Goal: Task Accomplishment & Management: Complete application form

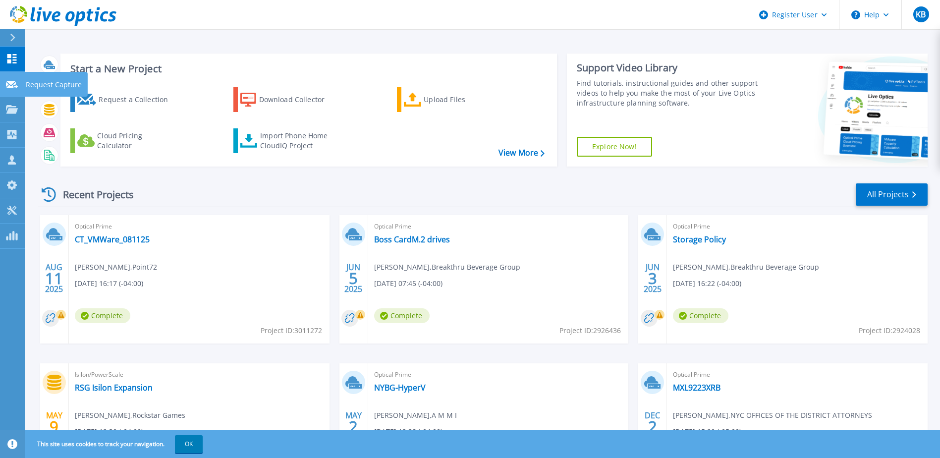
click at [11, 75] on link "Request Capture Request Capture" at bounding box center [12, 84] width 25 height 25
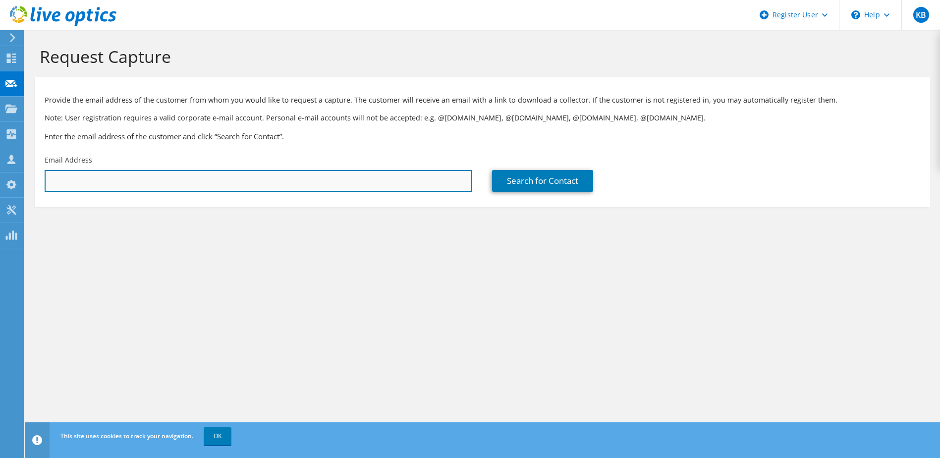
click at [462, 174] on input "text" at bounding box center [259, 181] width 428 height 22
paste input "gfaustin@jfkiat.com"
type input "gfaustin@jfkiat.com"
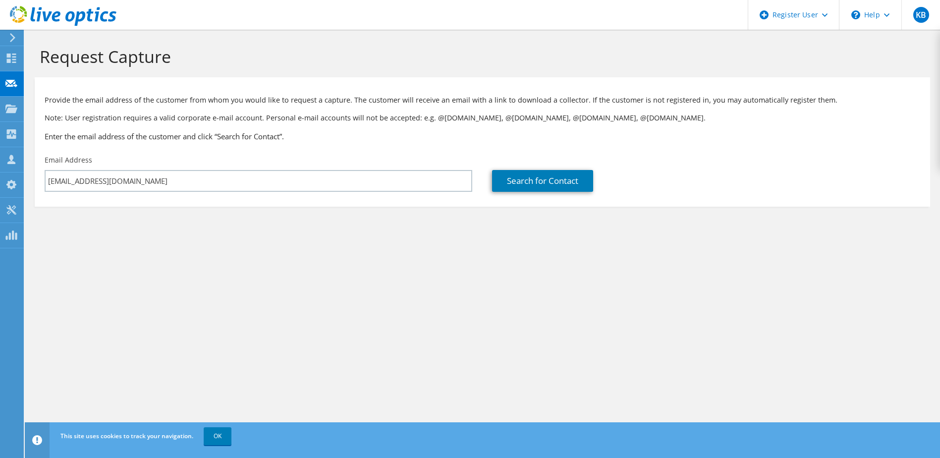
click at [512, 233] on section "Request Capture Provide the email address of the customer from whom you would l…" at bounding box center [482, 143] width 915 height 226
click at [543, 181] on link "Search for Contact" at bounding box center [542, 181] width 101 height 22
type input "JFK INTERNATIONAL AIRPORT"
type input "Gary"
type input "Faustin"
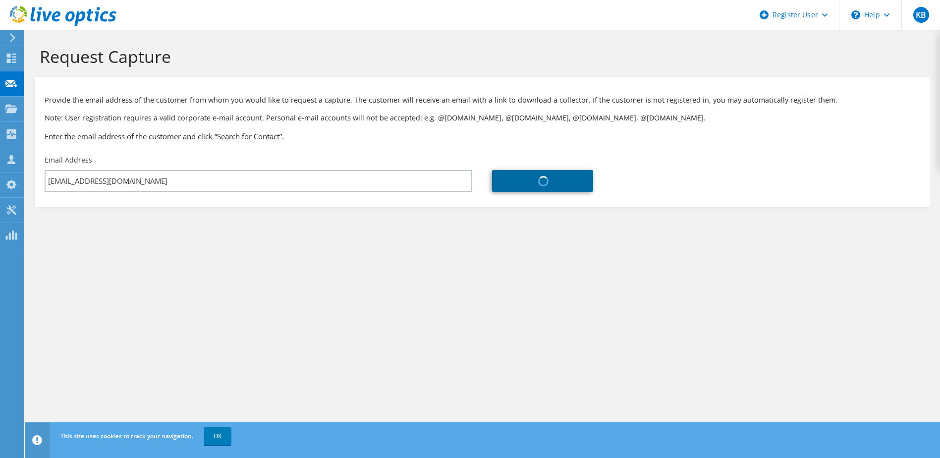
type input "[GEOGRAPHIC_DATA]"
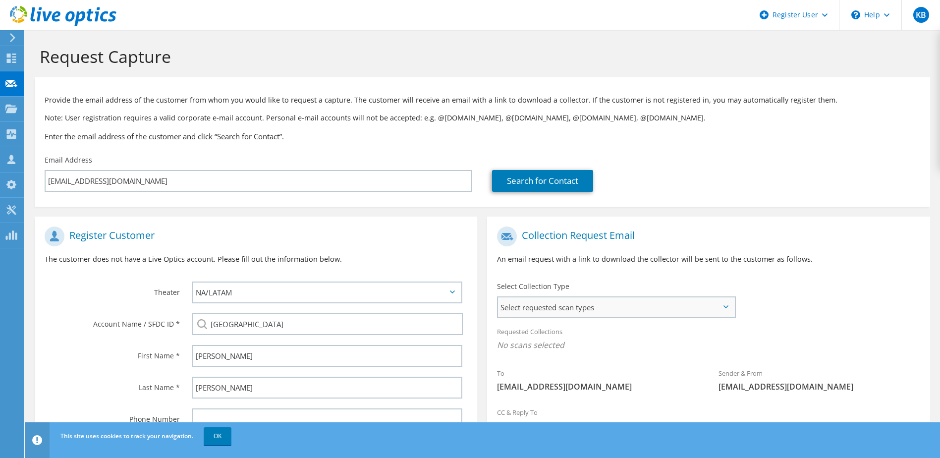
click at [540, 311] on span "Select requested scan types" at bounding box center [616, 307] width 236 height 20
click at [525, 340] on label "Optical Prime" at bounding box center [548, 338] width 59 height 12
click at [0, 0] on input "Optical Prime" at bounding box center [0, 0] width 0 height 0
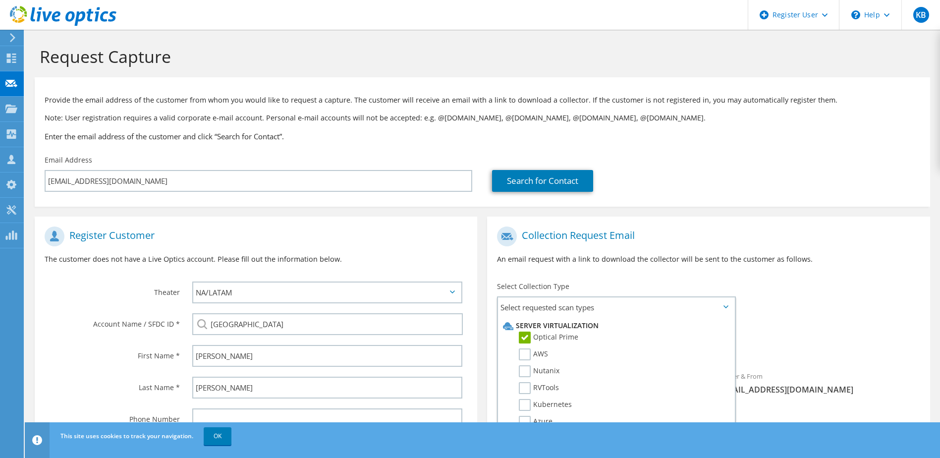
click at [652, 234] on h1 "Collection Request Email" at bounding box center [706, 236] width 418 height 20
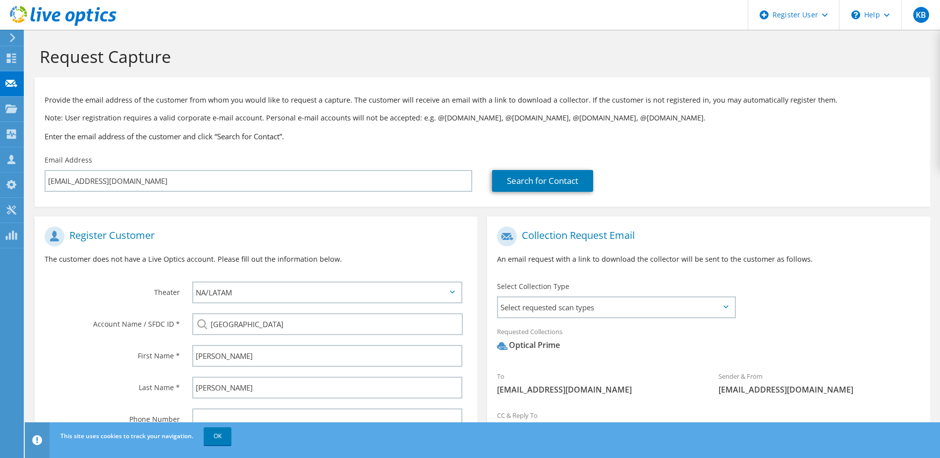
scroll to position [105, 0]
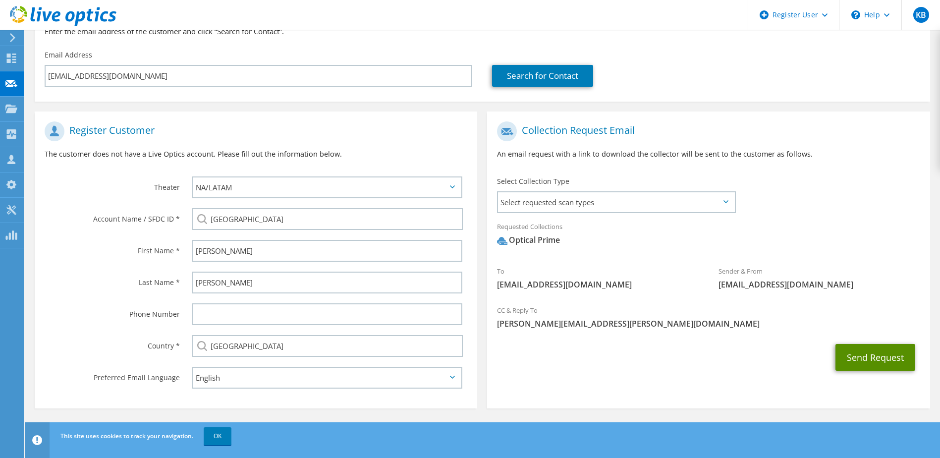
click at [871, 362] on button "Send Request" at bounding box center [875, 357] width 80 height 27
